Goal: Task Accomplishment & Management: Use online tool/utility

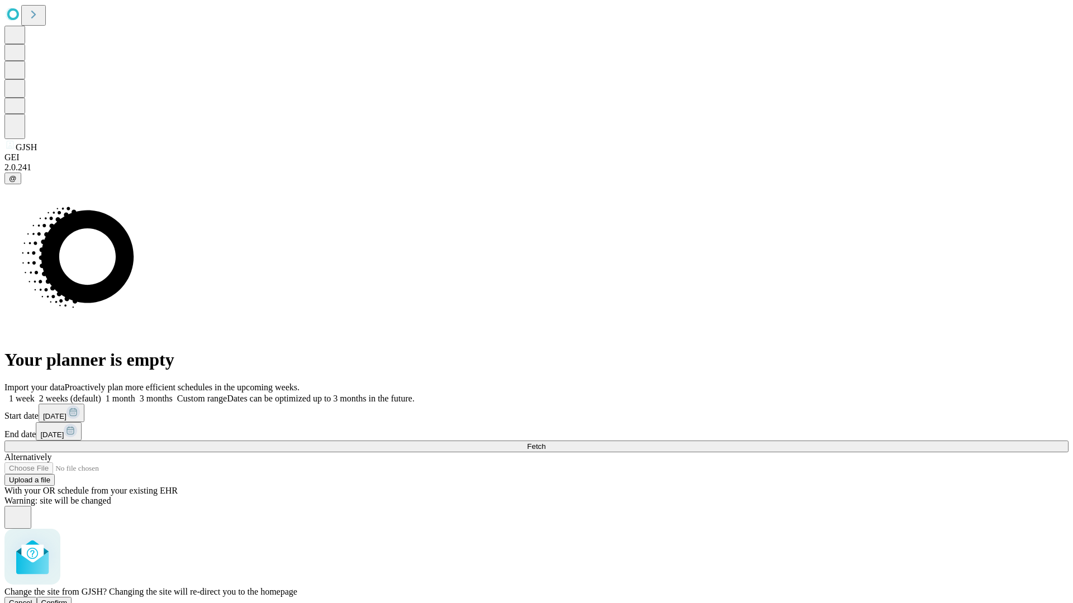
click at [68, 599] on span "Confirm" at bounding box center [54, 603] width 26 height 8
click at [101, 394] on label "2 weeks (default)" at bounding box center [68, 398] width 66 height 9
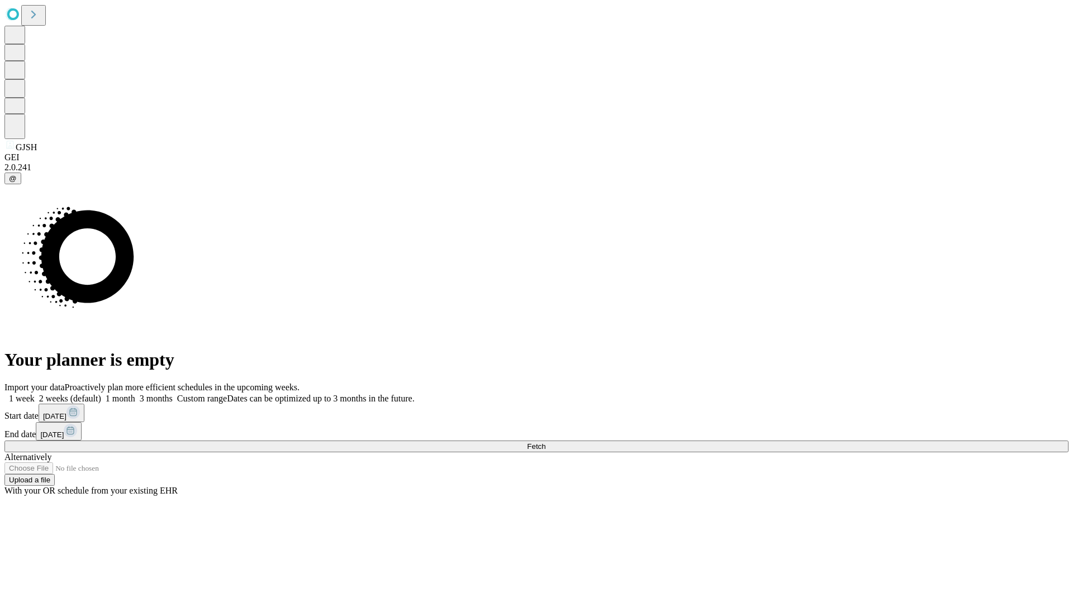
click at [545, 443] on span "Fetch" at bounding box center [536, 447] width 18 height 8
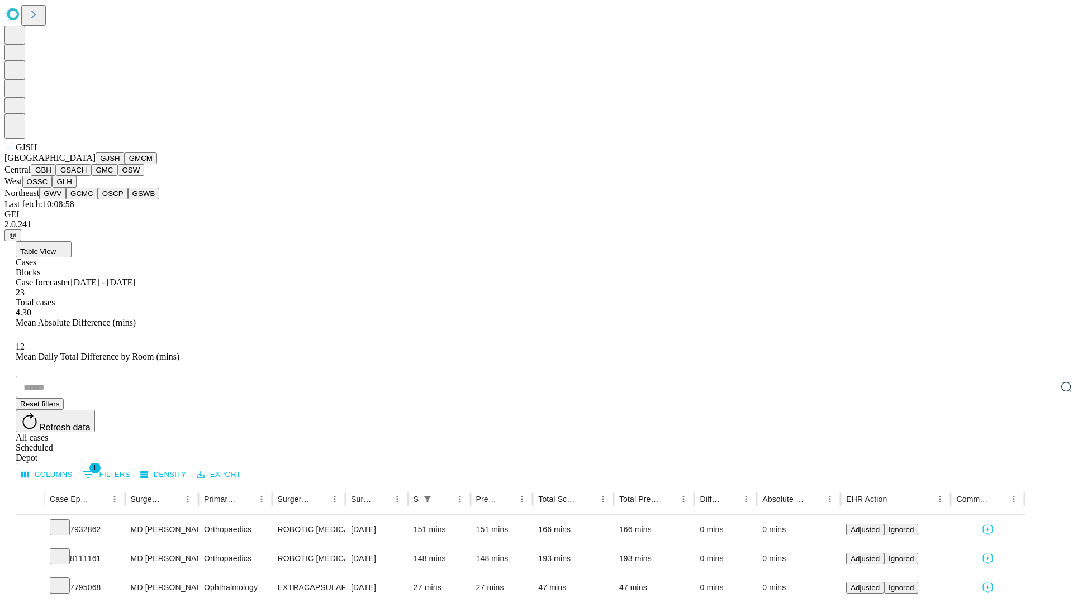
click at [125, 164] on button "GMCM" at bounding box center [141, 159] width 32 height 12
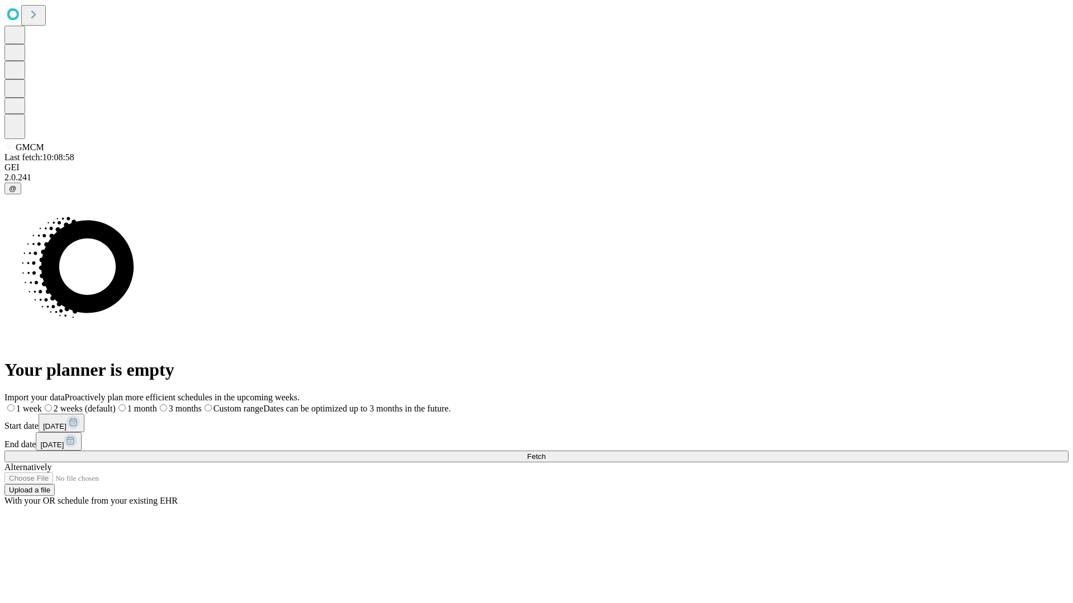
click at [116, 404] on label "2 weeks (default)" at bounding box center [79, 408] width 74 height 9
click at [545, 453] on span "Fetch" at bounding box center [536, 457] width 18 height 8
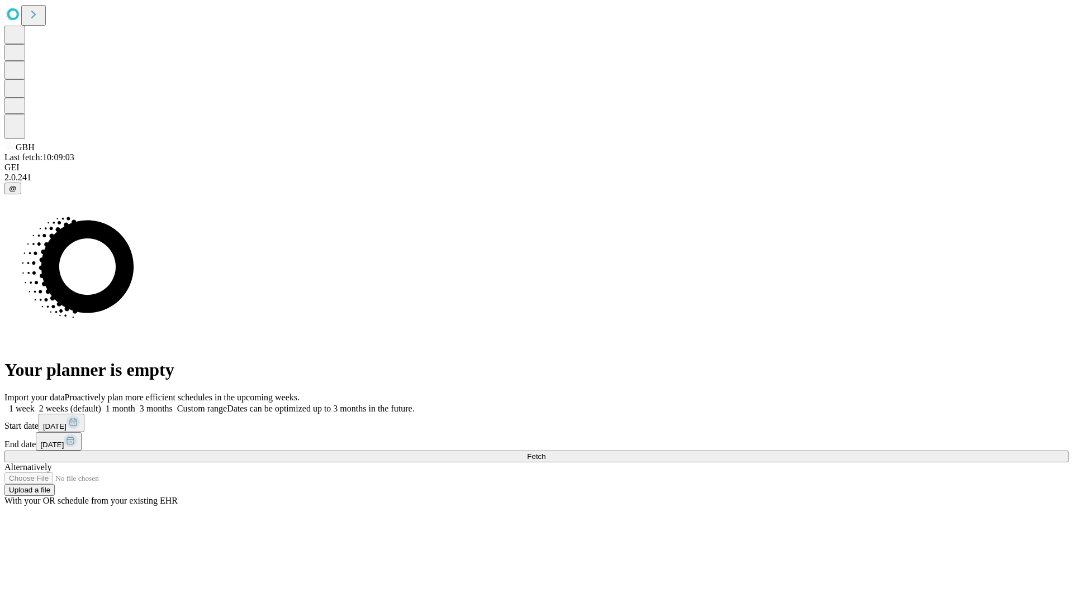
click at [101, 404] on label "2 weeks (default)" at bounding box center [68, 408] width 66 height 9
click at [545, 453] on span "Fetch" at bounding box center [536, 457] width 18 height 8
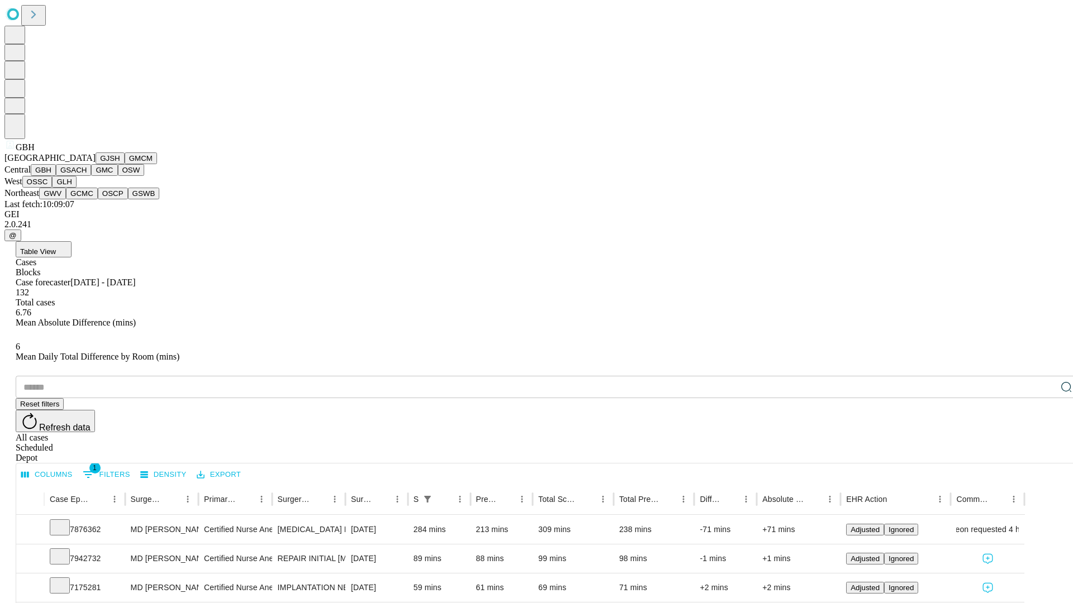
click at [87, 176] on button "GSACH" at bounding box center [73, 170] width 35 height 12
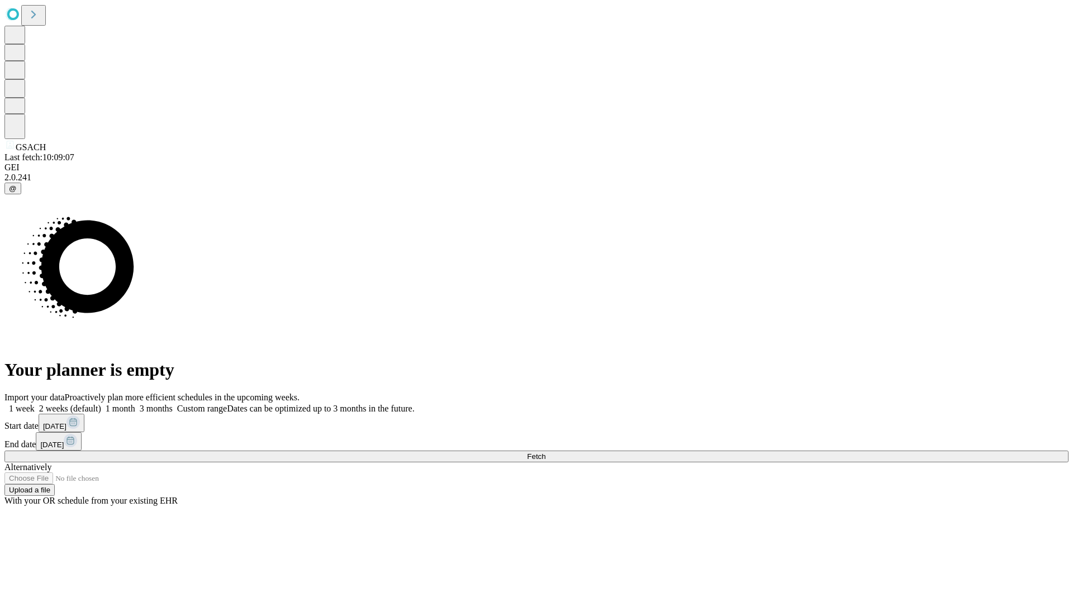
click at [101, 404] on label "2 weeks (default)" at bounding box center [68, 408] width 66 height 9
click at [545, 453] on span "Fetch" at bounding box center [536, 457] width 18 height 8
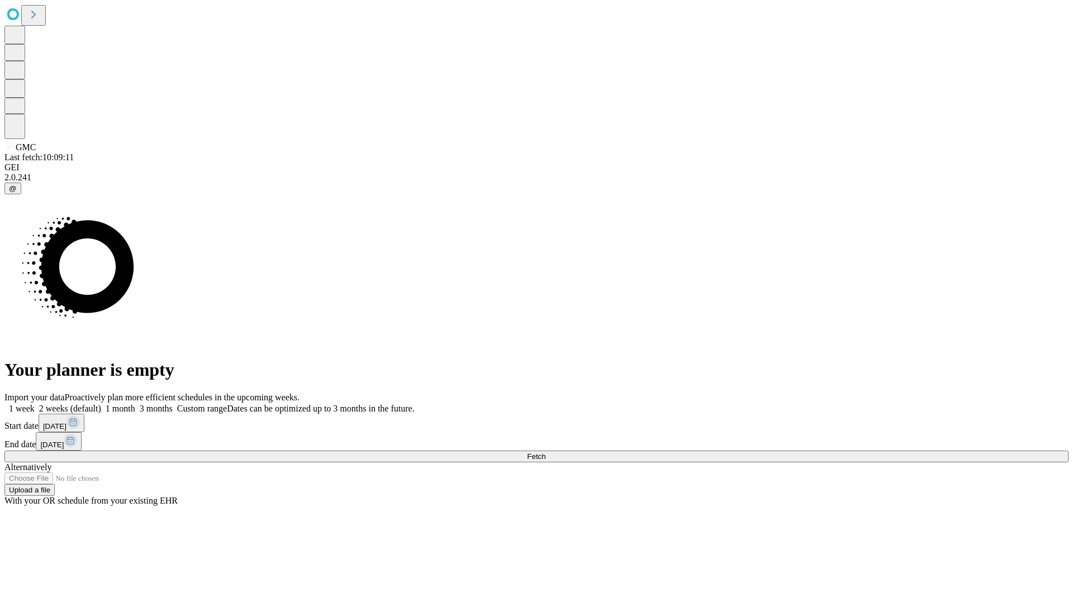
click at [101, 404] on label "2 weeks (default)" at bounding box center [68, 408] width 66 height 9
click at [545, 453] on span "Fetch" at bounding box center [536, 457] width 18 height 8
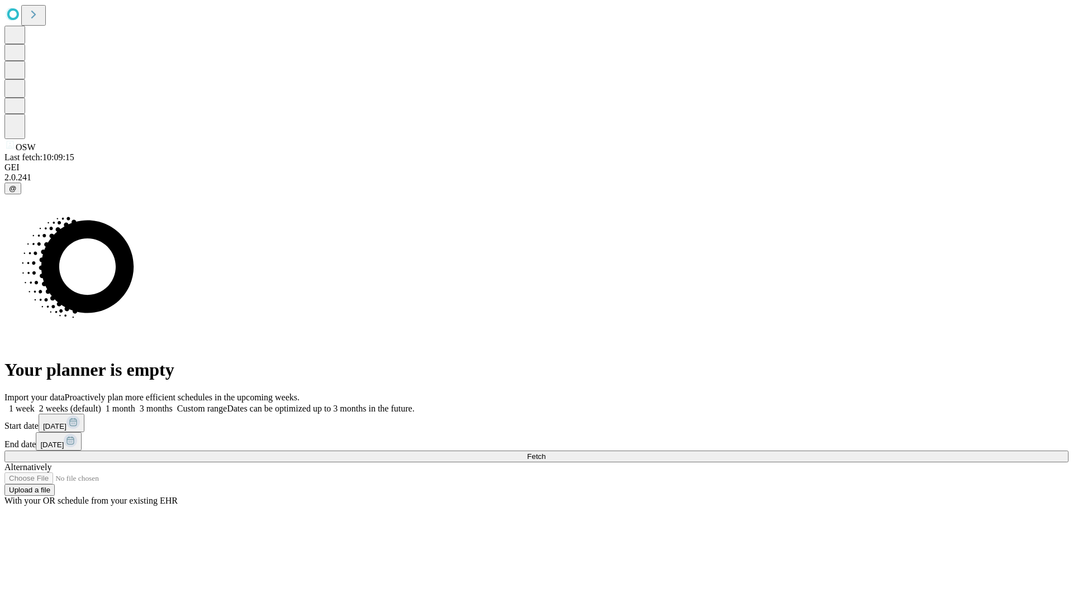
click at [101, 404] on label "2 weeks (default)" at bounding box center [68, 408] width 66 height 9
click at [545, 453] on span "Fetch" at bounding box center [536, 457] width 18 height 8
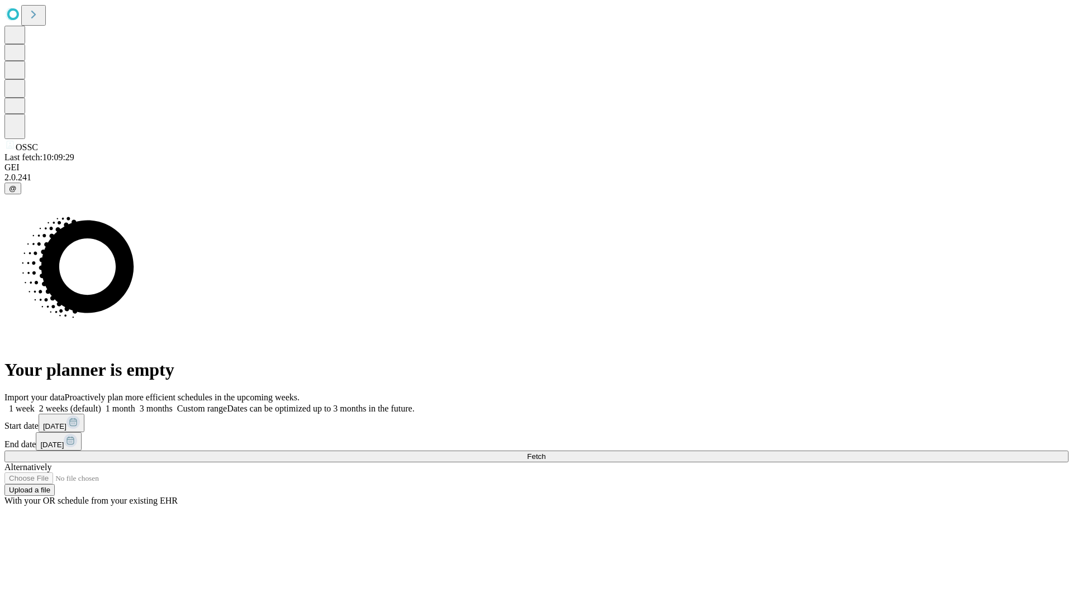
click at [101, 404] on label "2 weeks (default)" at bounding box center [68, 408] width 66 height 9
click at [545, 453] on span "Fetch" at bounding box center [536, 457] width 18 height 8
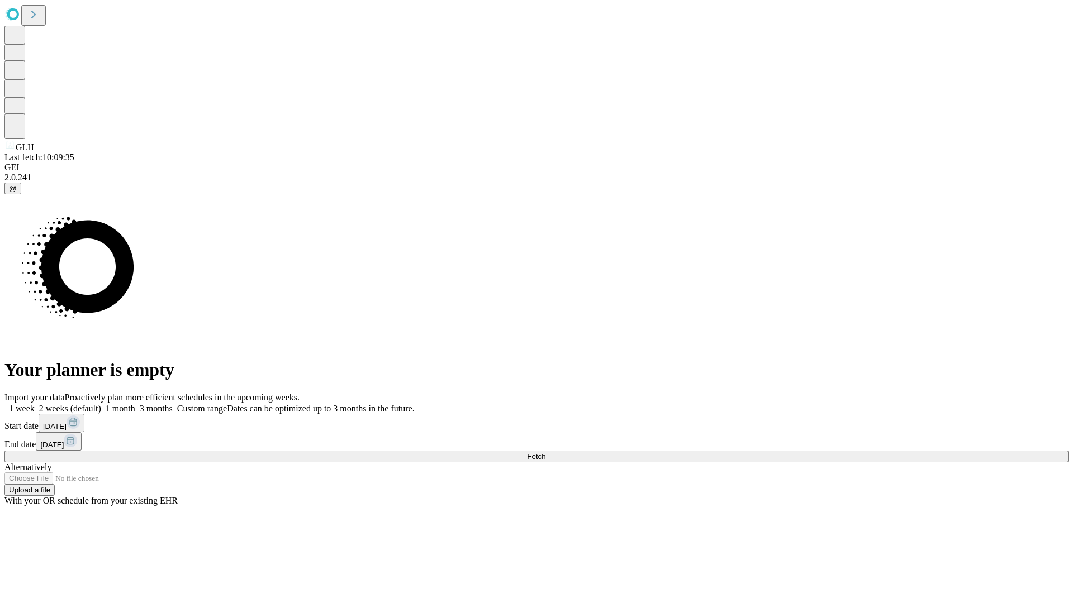
click at [101, 404] on label "2 weeks (default)" at bounding box center [68, 408] width 66 height 9
click at [545, 453] on span "Fetch" at bounding box center [536, 457] width 18 height 8
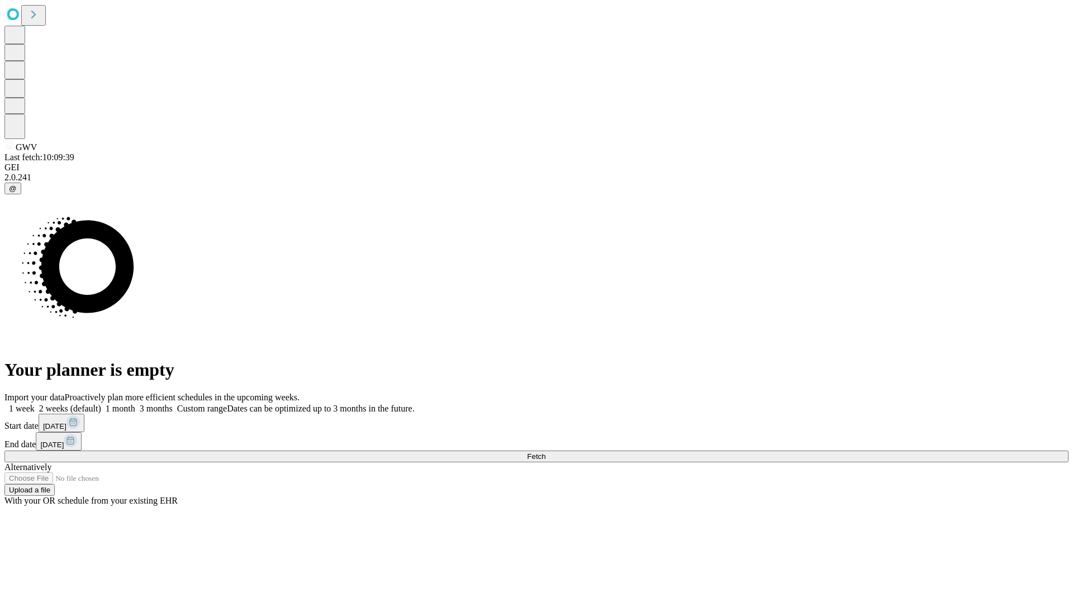
click at [101, 404] on label "2 weeks (default)" at bounding box center [68, 408] width 66 height 9
click at [545, 453] on span "Fetch" at bounding box center [536, 457] width 18 height 8
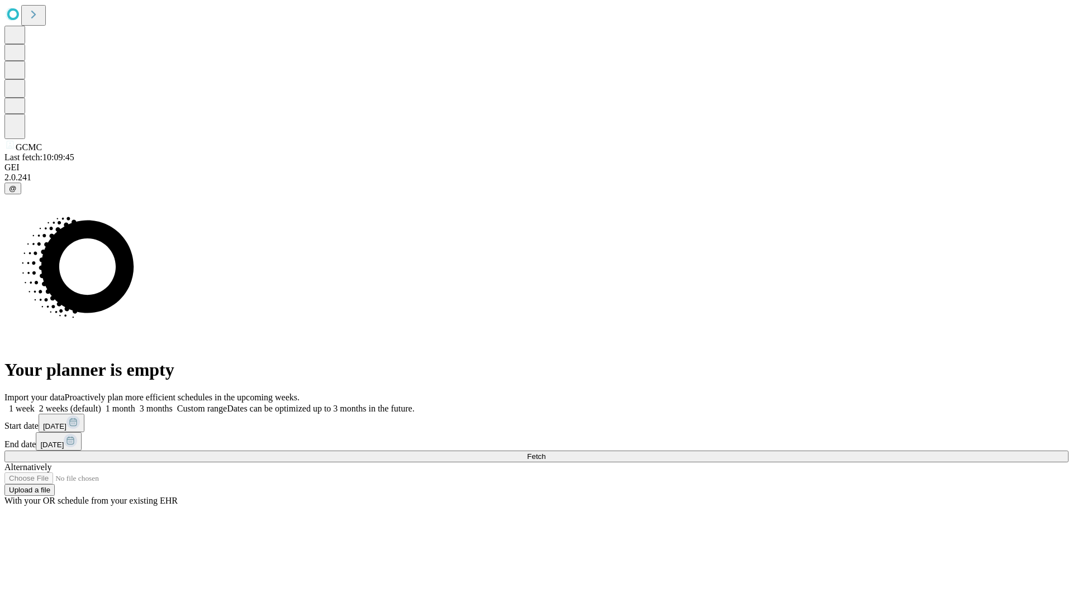
click at [101, 404] on label "2 weeks (default)" at bounding box center [68, 408] width 66 height 9
click at [545, 453] on span "Fetch" at bounding box center [536, 457] width 18 height 8
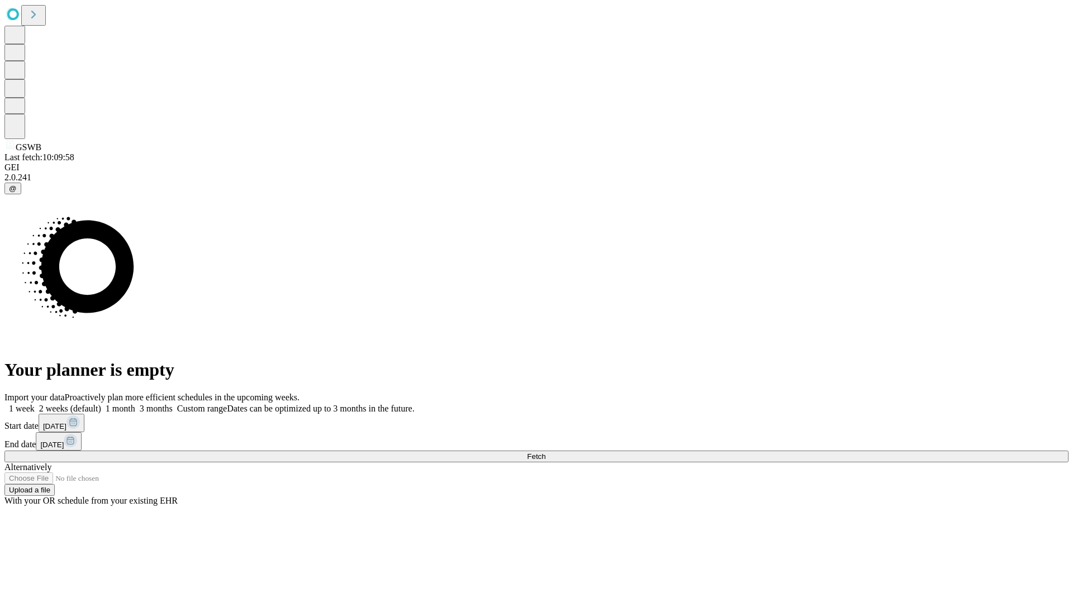
click at [101, 404] on label "2 weeks (default)" at bounding box center [68, 408] width 66 height 9
click at [545, 453] on span "Fetch" at bounding box center [536, 457] width 18 height 8
